Goal: Task Accomplishment & Management: Manage account settings

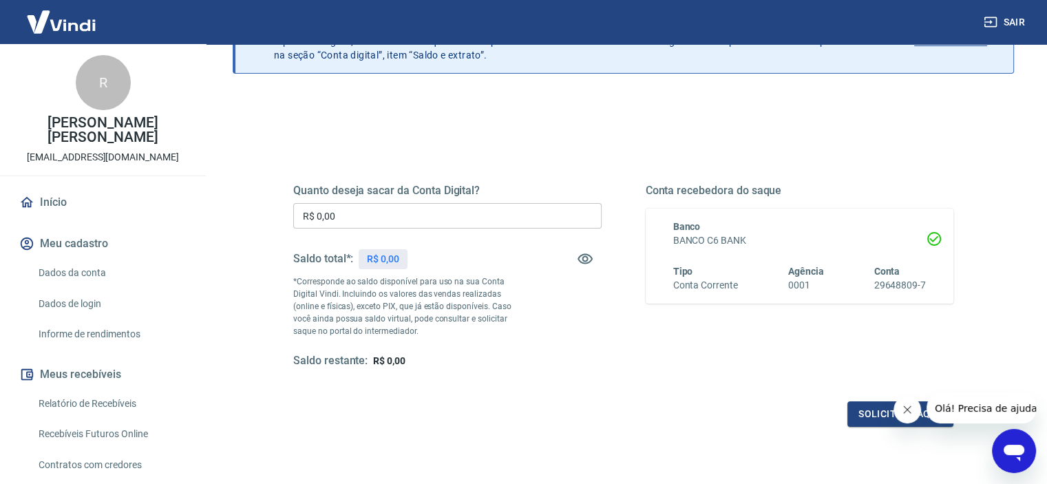
scroll to position [195, 0]
